Goal: Information Seeking & Learning: Learn about a topic

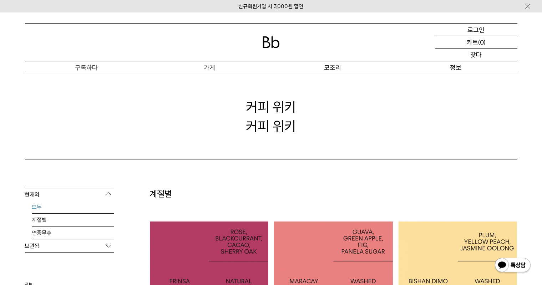
scroll to position [107, 0]
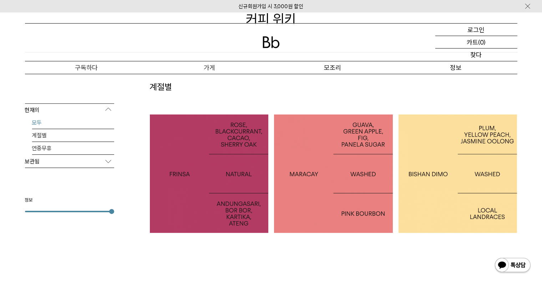
click at [464, 203] on div at bounding box center [458, 174] width 119 height 119
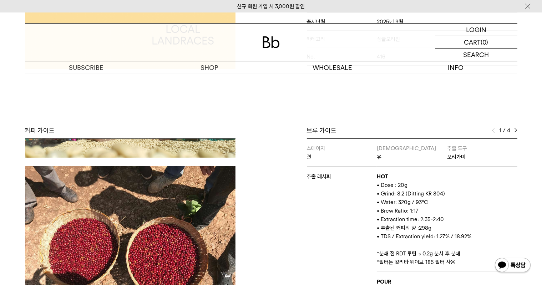
scroll to position [1106, 0]
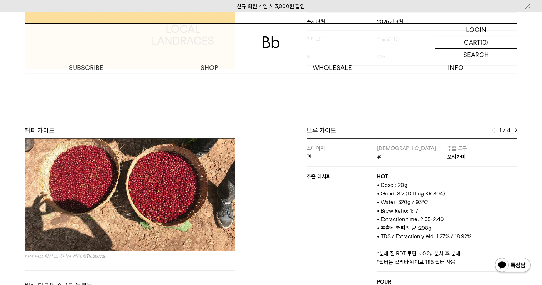
click at [157, 188] on img at bounding box center [130, 172] width 211 height 158
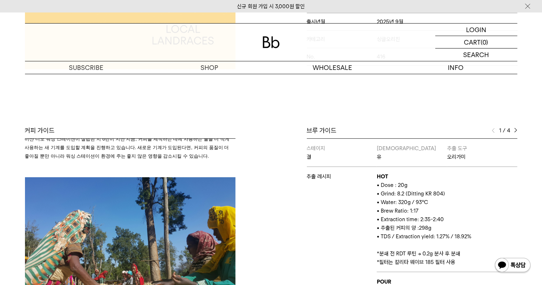
scroll to position [921, 0]
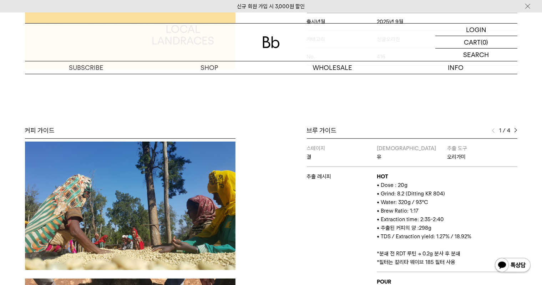
click at [183, 219] on img at bounding box center [130, 206] width 211 height 128
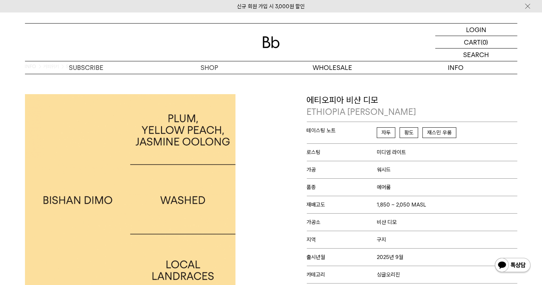
scroll to position [0, 0]
